Goal: Information Seeking & Learning: Learn about a topic

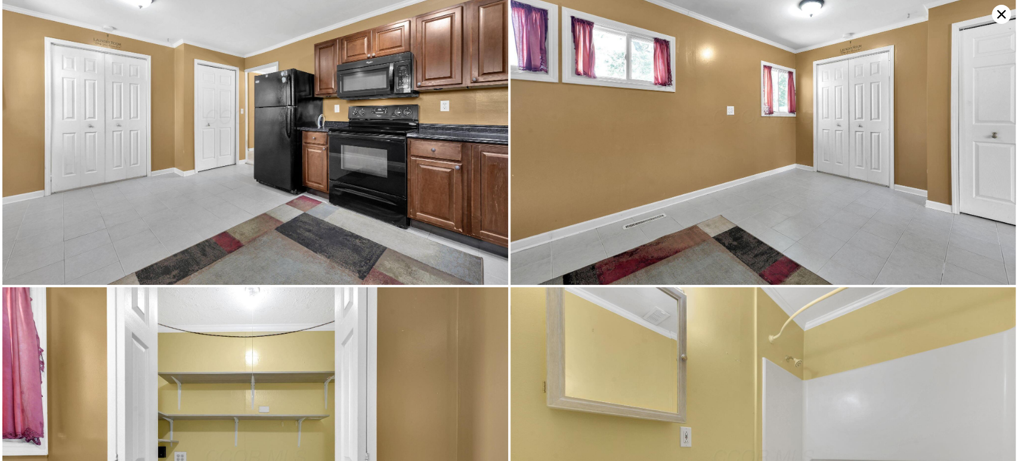
scroll to position [1682, 0]
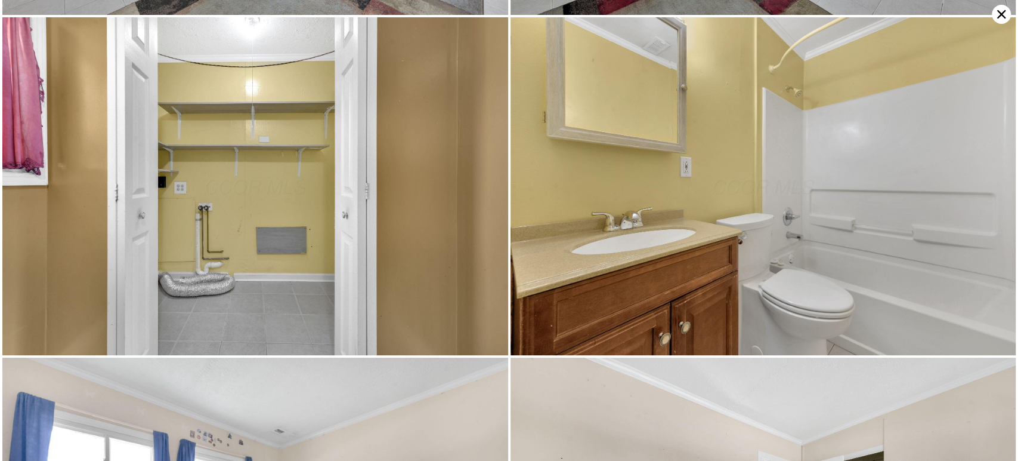
click at [215, 217] on img at bounding box center [255, 186] width 506 height 338
click at [217, 218] on img at bounding box center [255, 186] width 506 height 338
click at [212, 218] on img at bounding box center [255, 186] width 506 height 338
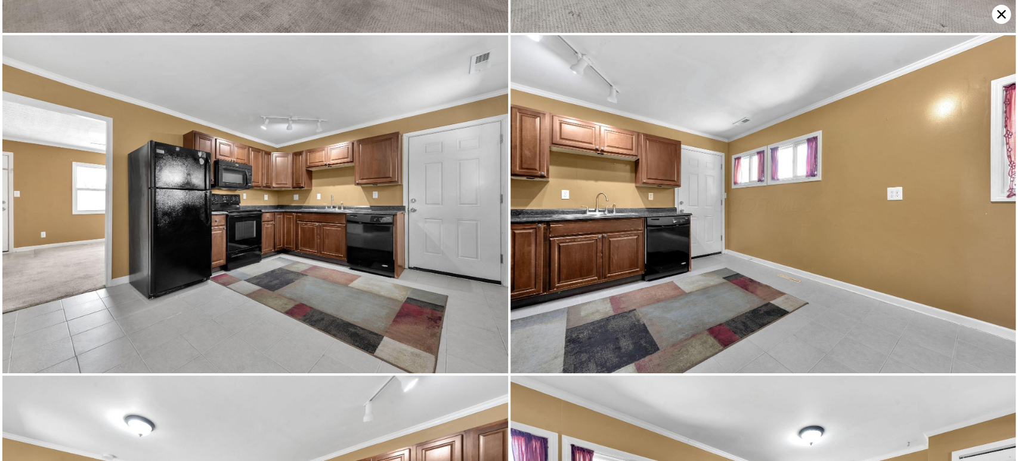
scroll to position [1009, 0]
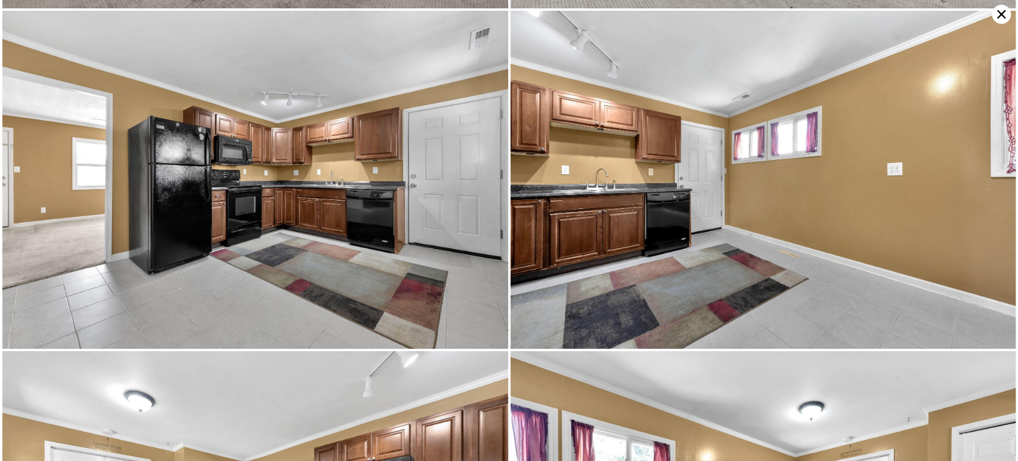
click at [242, 245] on img at bounding box center [255, 180] width 506 height 338
click at [243, 247] on img at bounding box center [255, 180] width 506 height 338
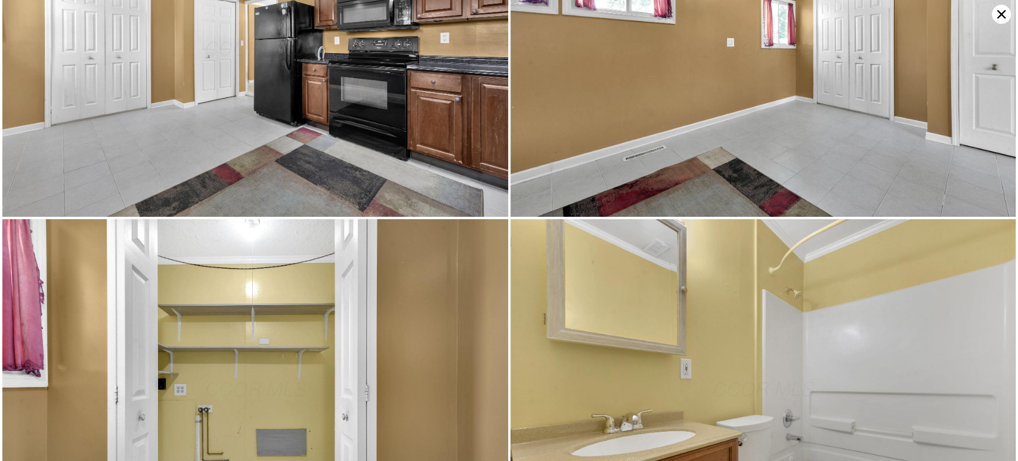
scroll to position [1346, 0]
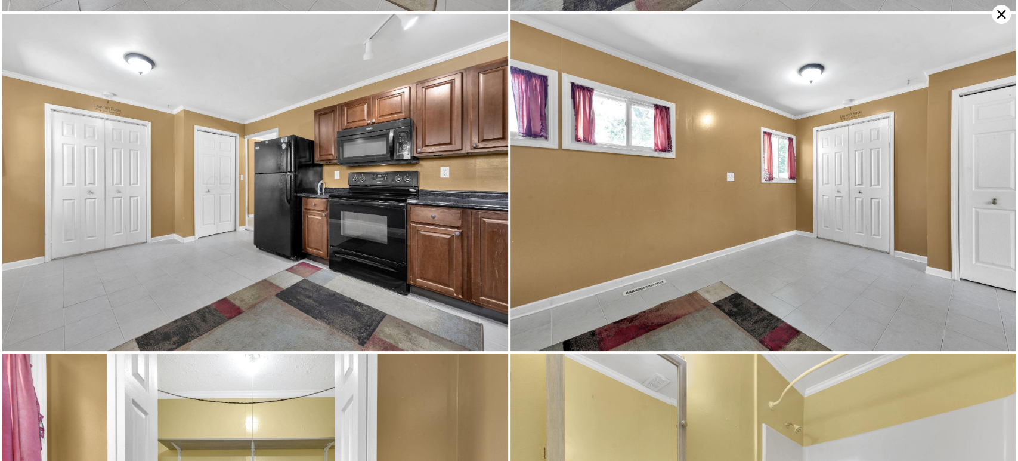
click at [385, 277] on img at bounding box center [255, 183] width 506 height 338
click at [386, 254] on img at bounding box center [255, 183] width 506 height 338
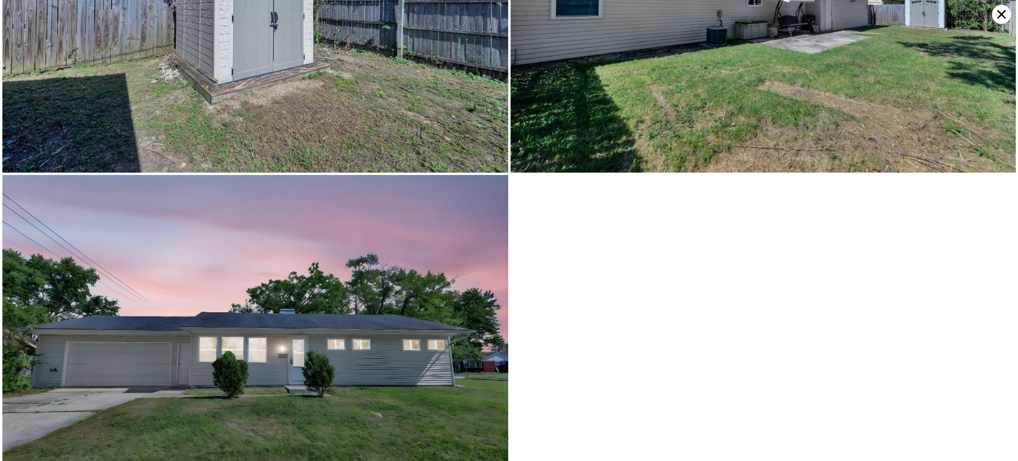
scroll to position [3909, 0]
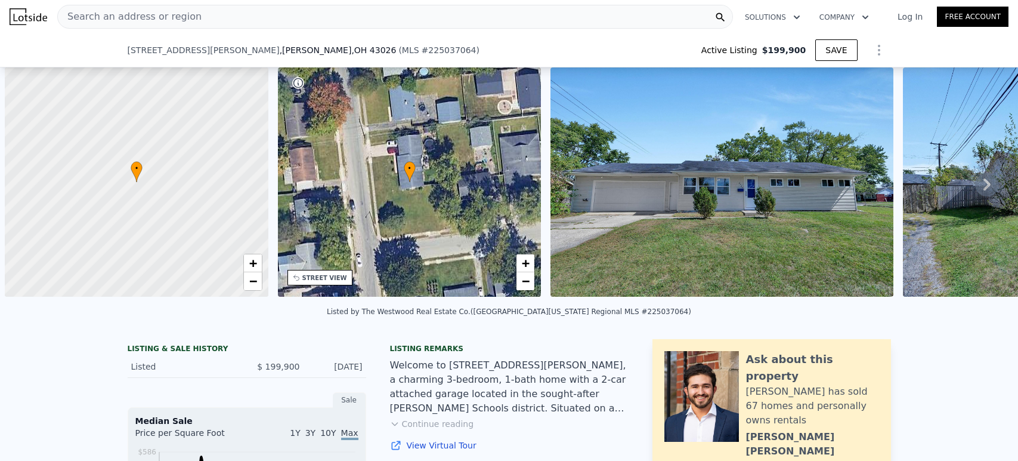
select select "30"
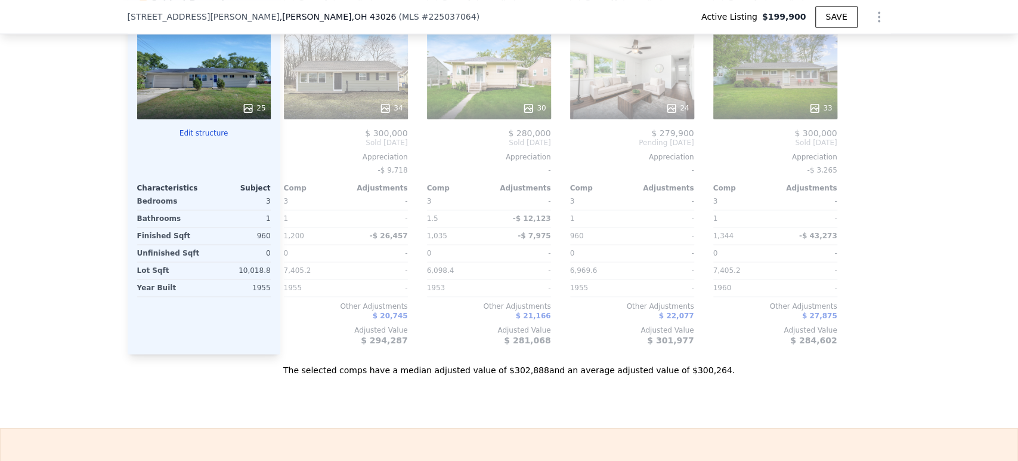
click at [491, 404] on div "Sale Comps Rental Comps We found 12 sales that match your search Listings provi…" at bounding box center [509, 29] width 1018 height 797
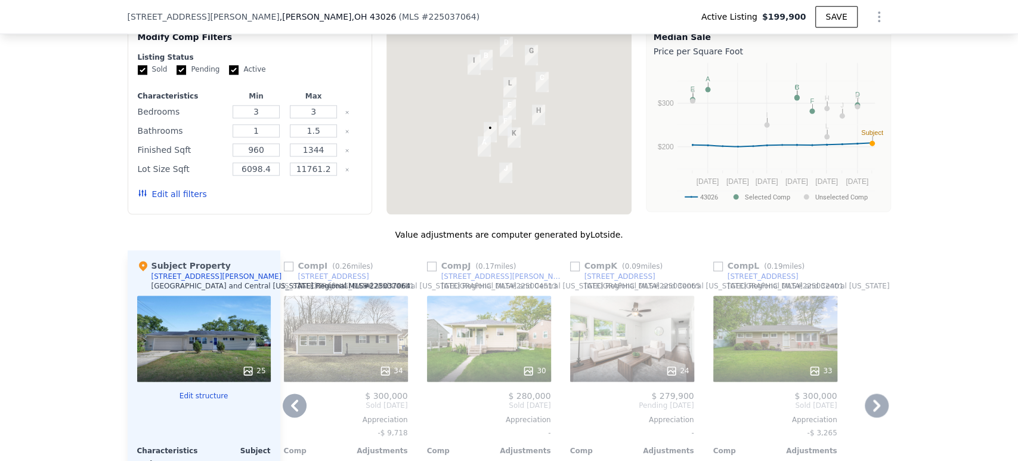
scroll to position [923, 0]
